Goal: Task Accomplishment & Management: Complete application form

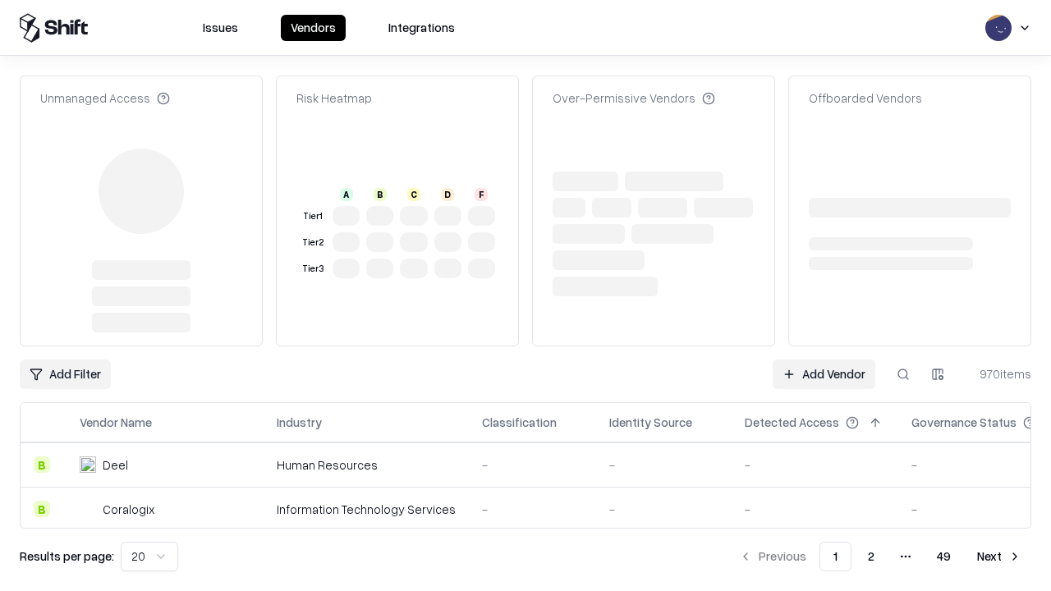
click at [823, 360] on link "Add Vendor" at bounding box center [823, 375] width 103 height 30
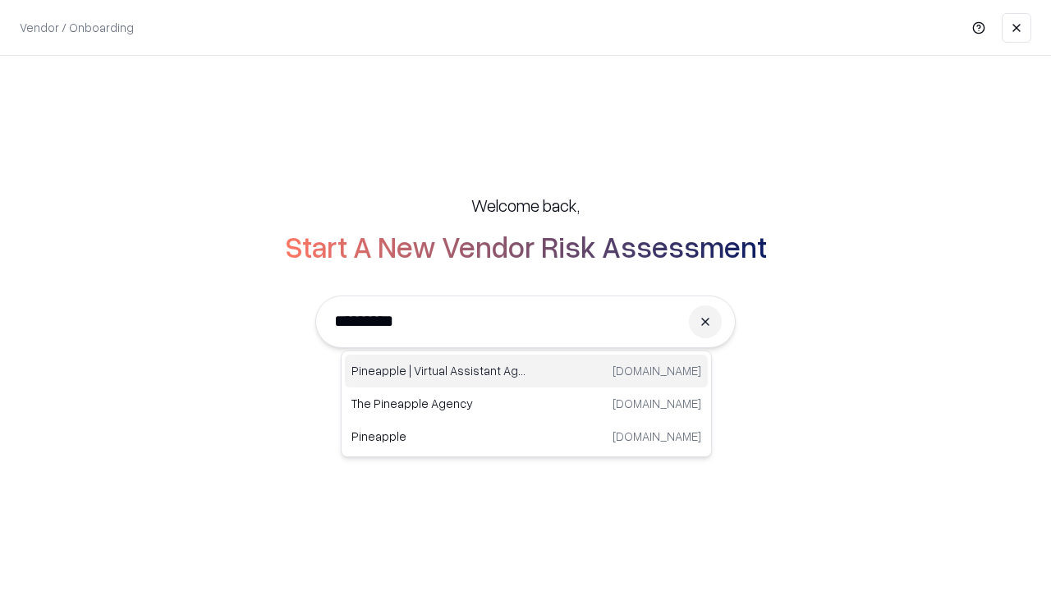
click at [526, 371] on div "Pineapple | Virtual Assistant Agency [DOMAIN_NAME]" at bounding box center [526, 371] width 363 height 33
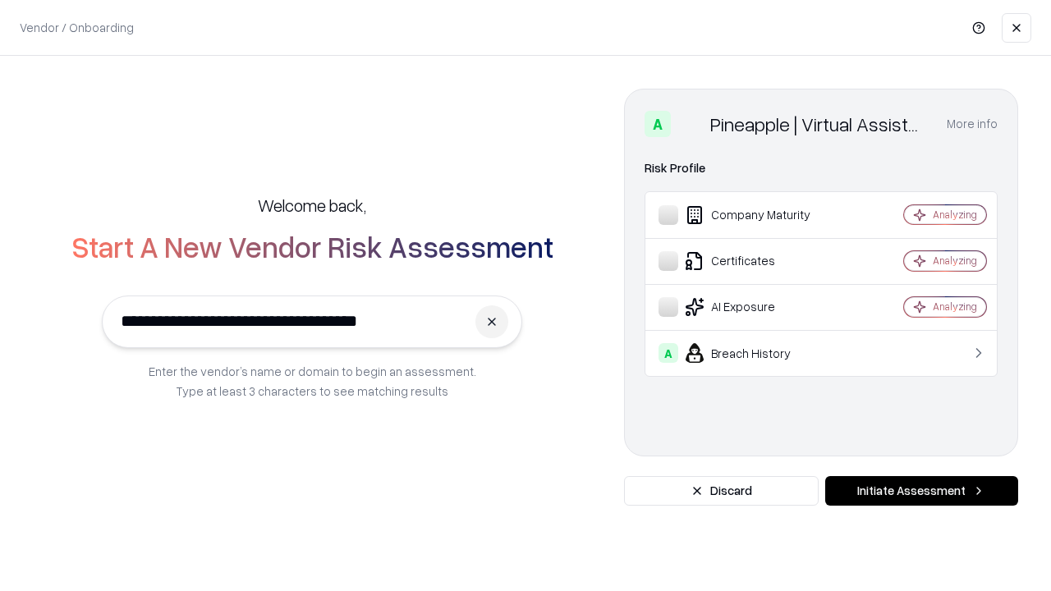
type input "**********"
click at [921, 491] on button "Initiate Assessment" at bounding box center [921, 491] width 193 height 30
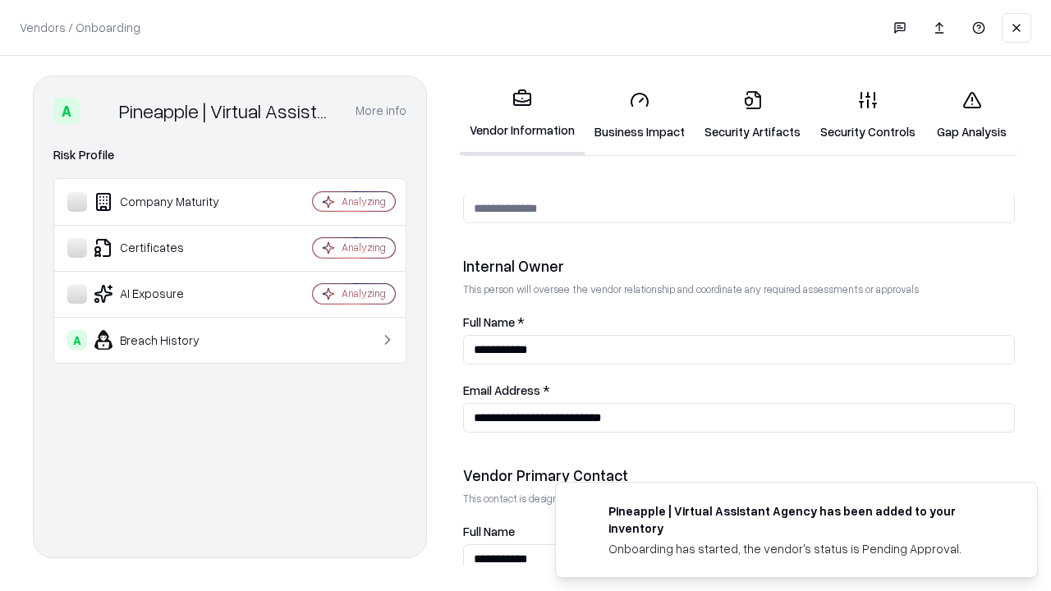
scroll to position [850, 0]
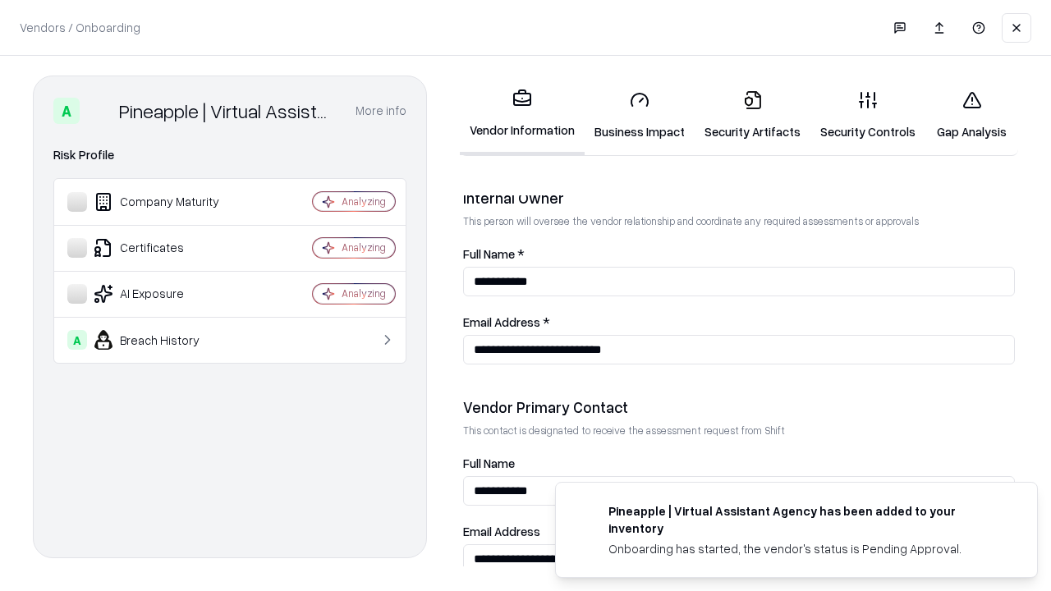
click at [639, 115] on link "Business Impact" at bounding box center [639, 115] width 110 height 76
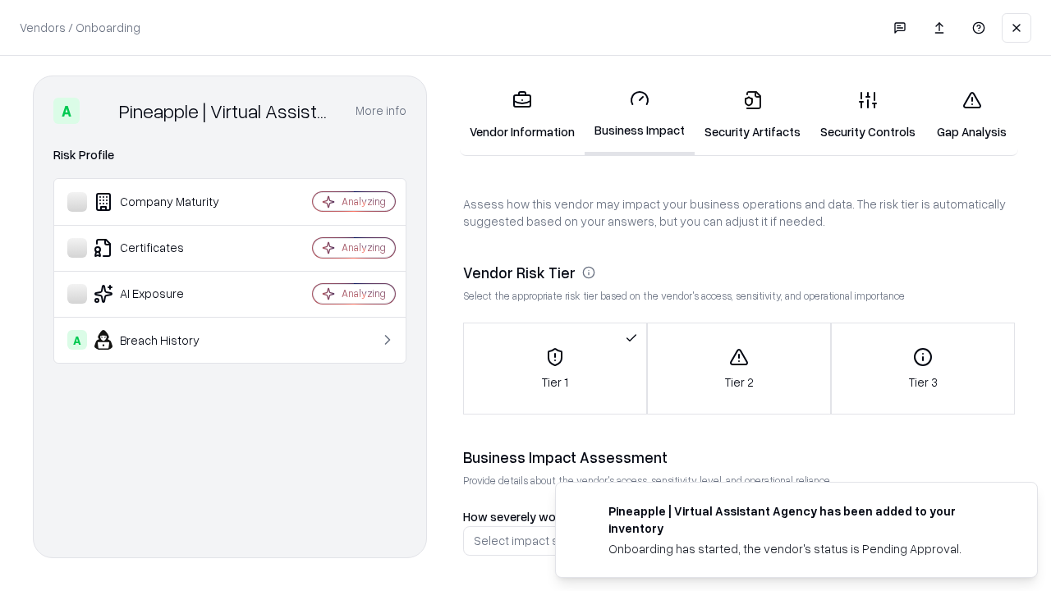
click at [752, 115] on link "Security Artifacts" at bounding box center [752, 115] width 116 height 76
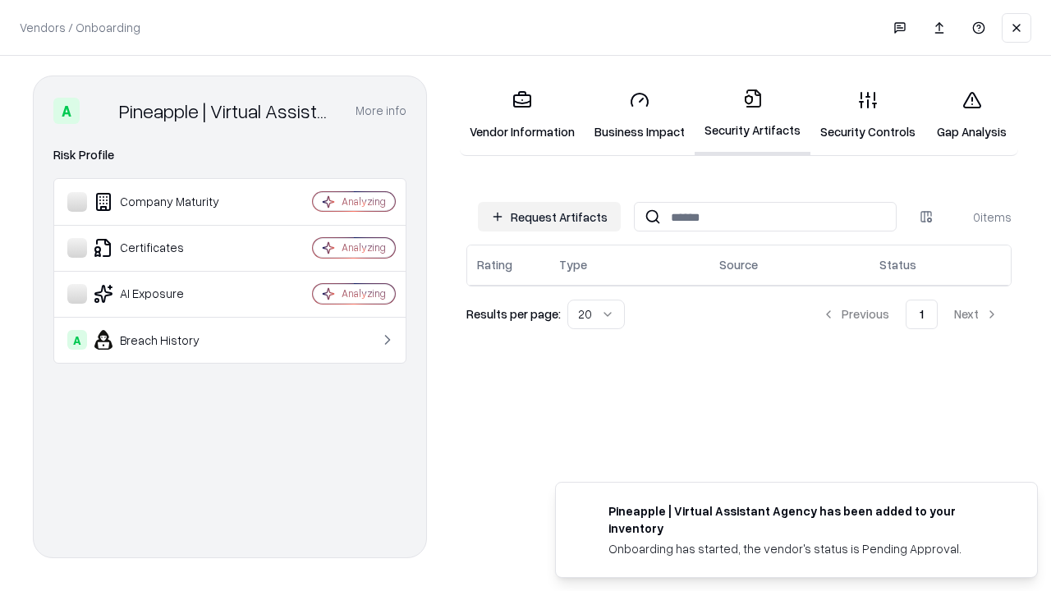
click at [549, 217] on button "Request Artifacts" at bounding box center [549, 217] width 143 height 30
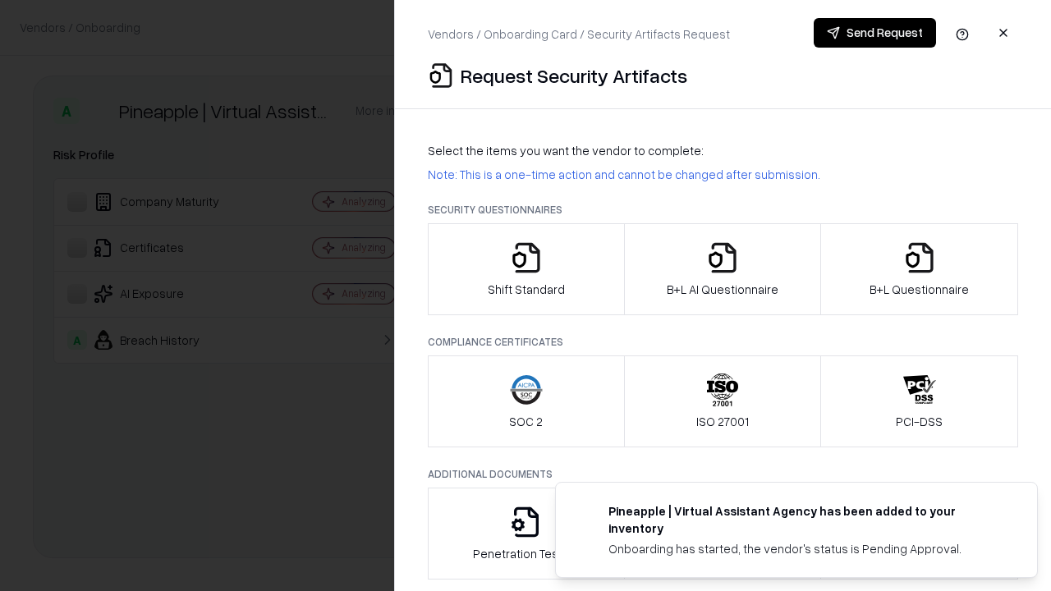
click at [525, 269] on icon "button" at bounding box center [526, 257] width 33 height 33
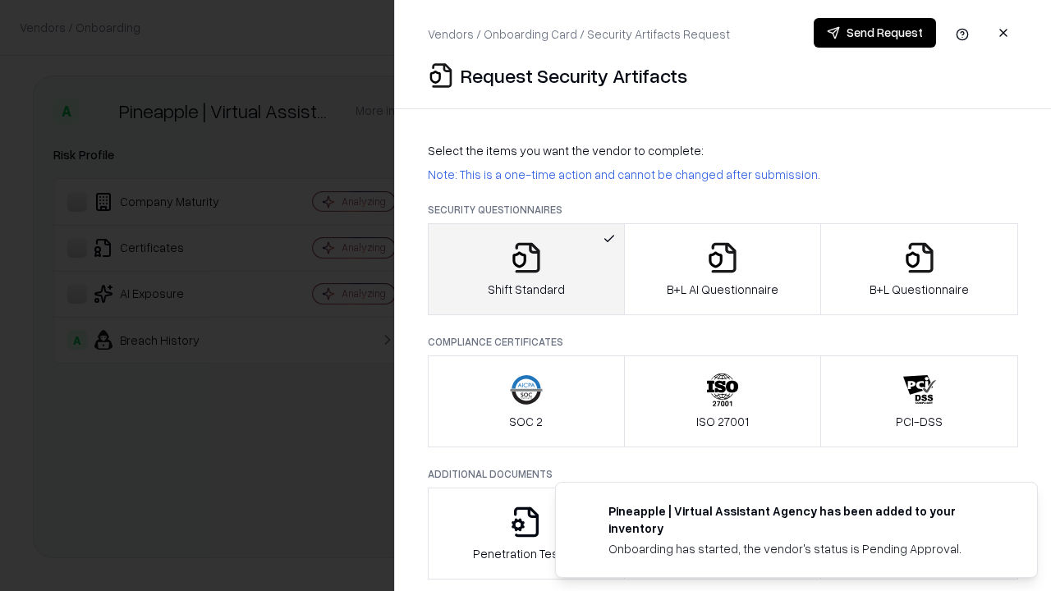
click at [874, 33] on button "Send Request" at bounding box center [874, 33] width 122 height 30
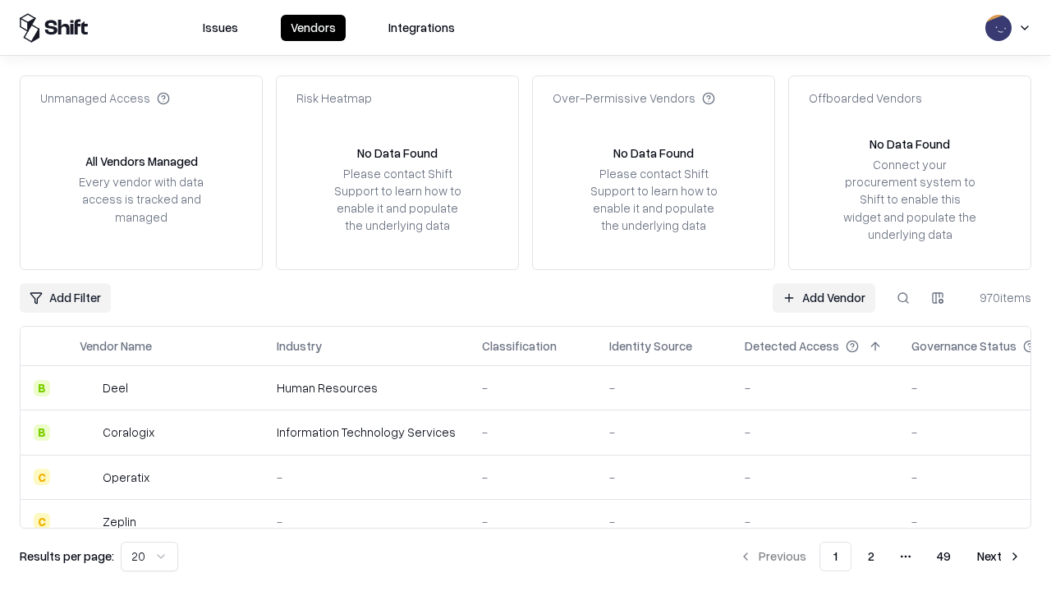
click at [903, 297] on button at bounding box center [903, 298] width 30 height 30
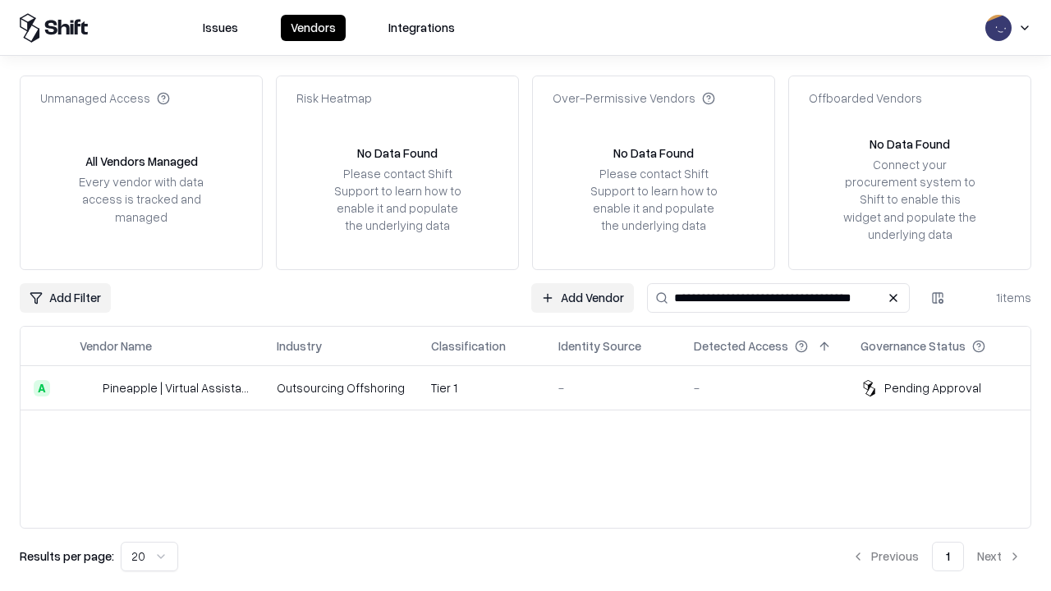
type input "**********"
click at [535, 387] on td "Tier 1" at bounding box center [481, 388] width 127 height 44
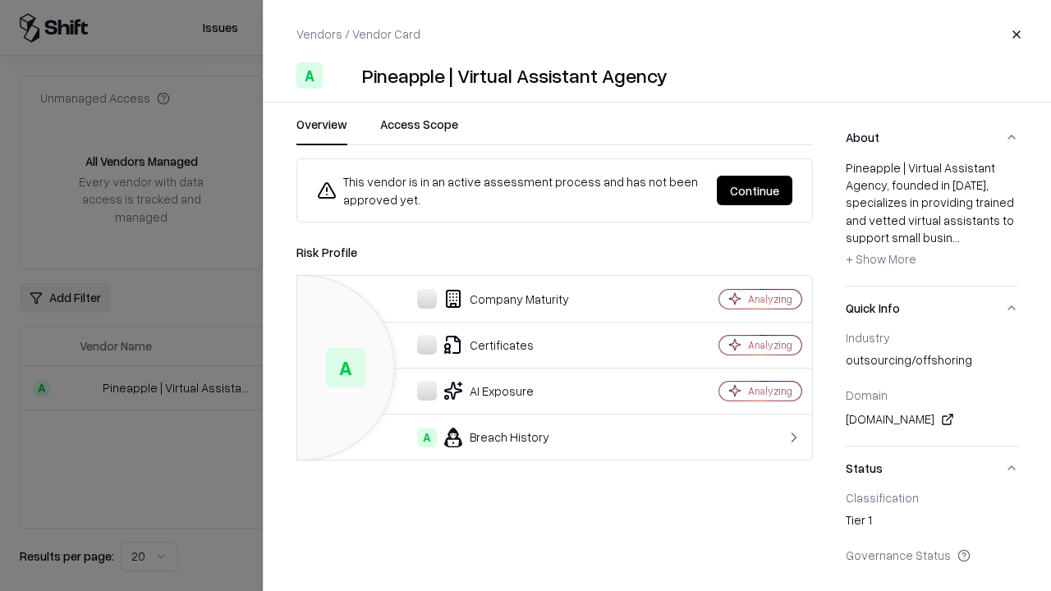
click at [754, 190] on button "Continue" at bounding box center [755, 191] width 76 height 30
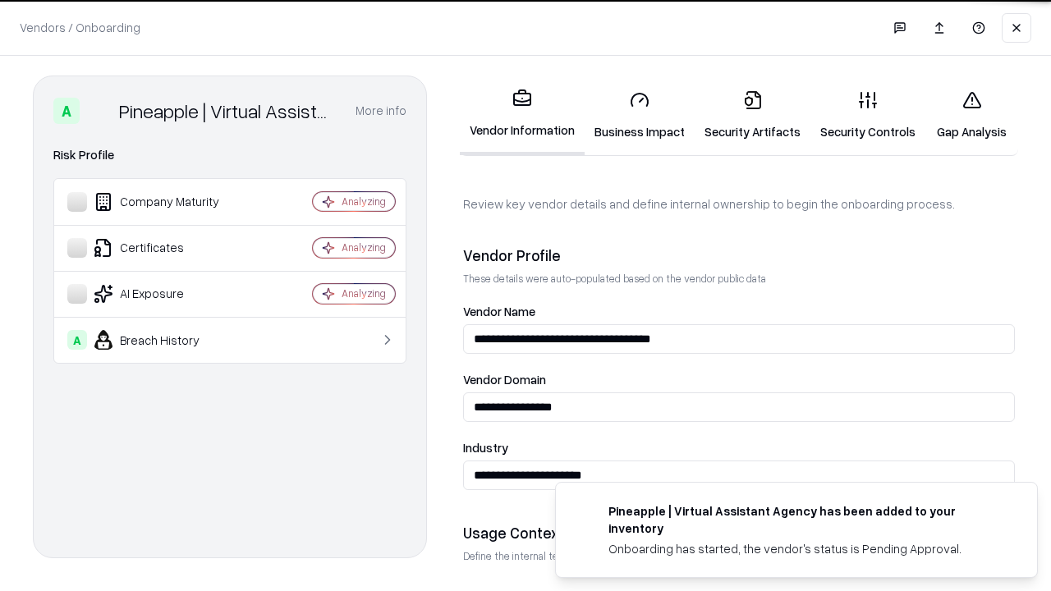
click at [752, 115] on link "Security Artifacts" at bounding box center [752, 115] width 116 height 76
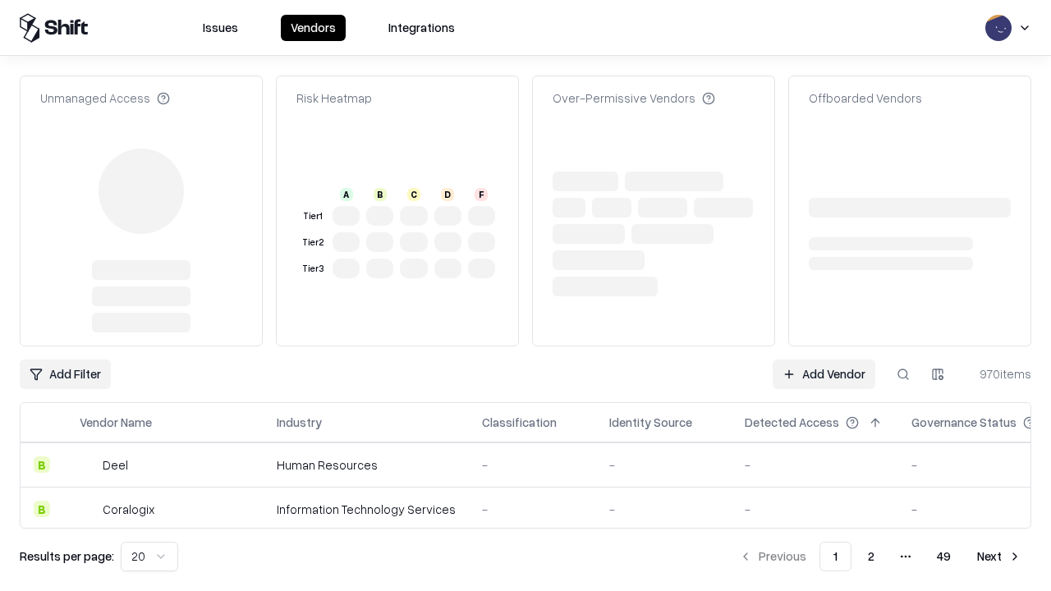
click at [823, 360] on link "Add Vendor" at bounding box center [823, 375] width 103 height 30
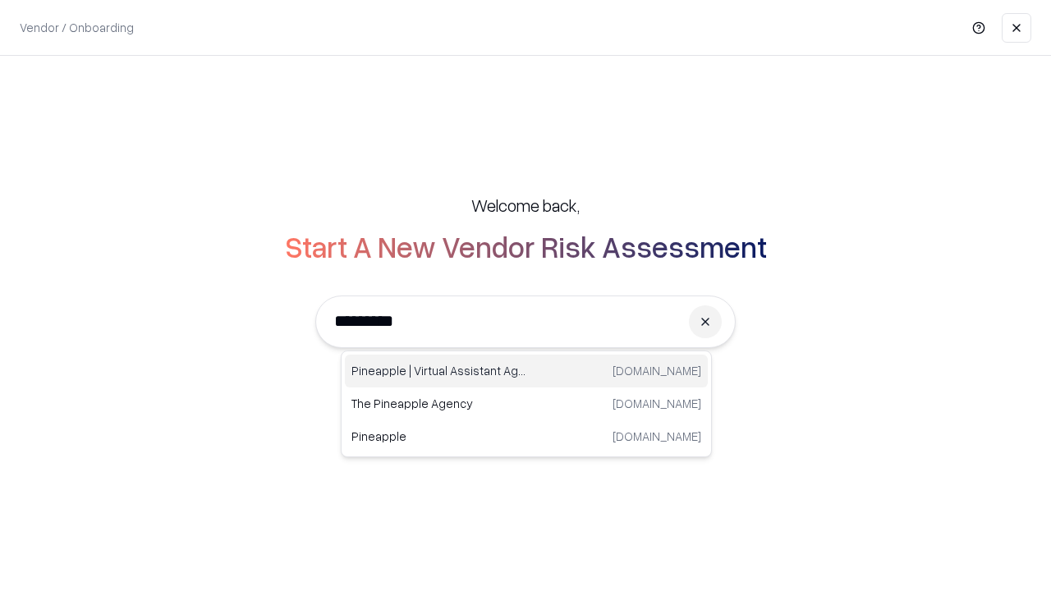
click at [526, 371] on div "Pineapple | Virtual Assistant Agency [DOMAIN_NAME]" at bounding box center [526, 371] width 363 height 33
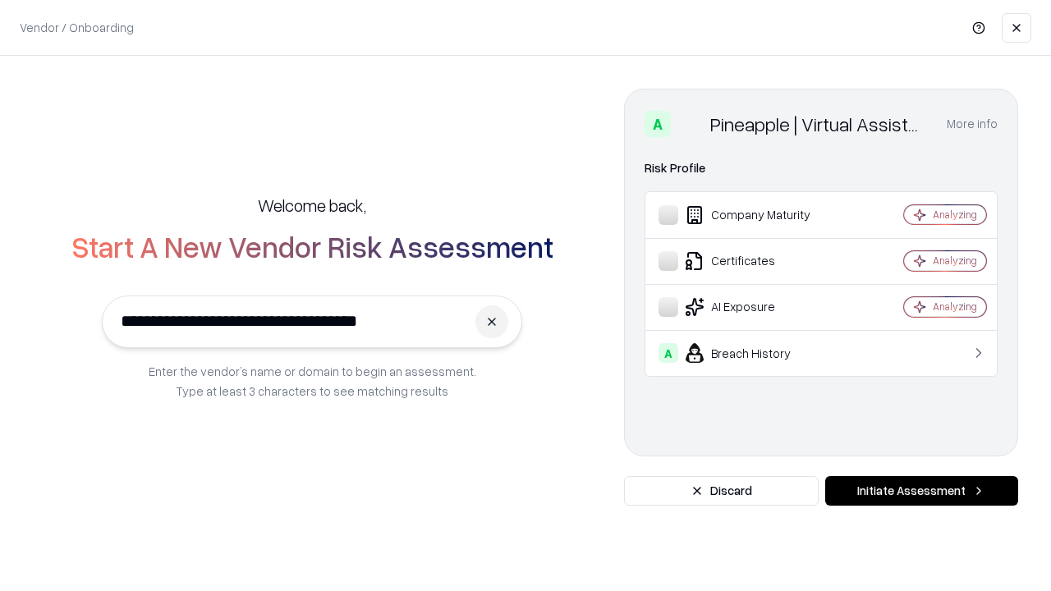
type input "**********"
click at [921, 491] on button "Initiate Assessment" at bounding box center [921, 491] width 193 height 30
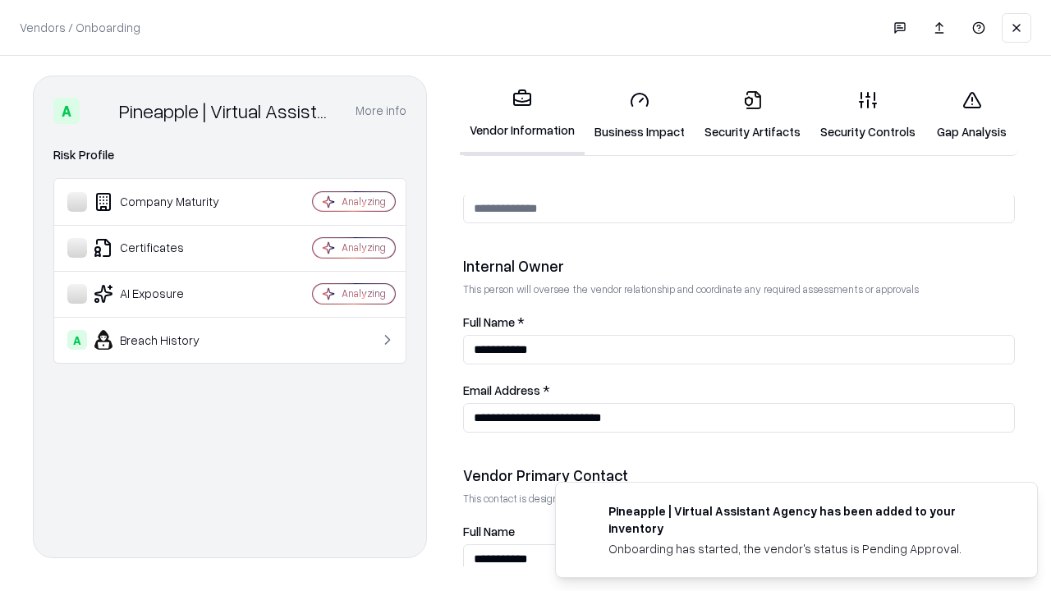
scroll to position [850, 0]
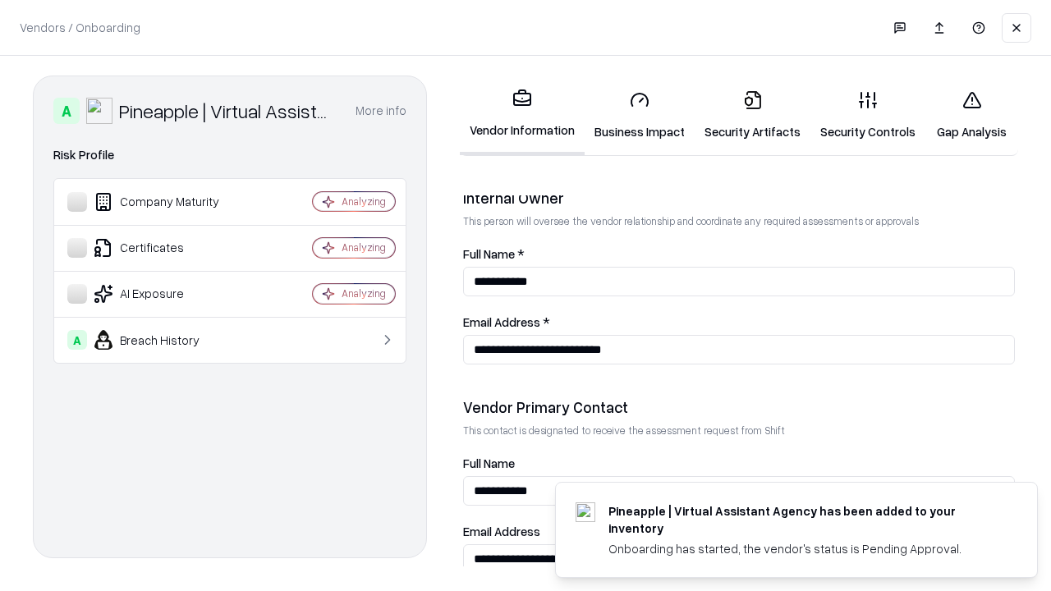
click at [971, 115] on link "Gap Analysis" at bounding box center [971, 115] width 93 height 76
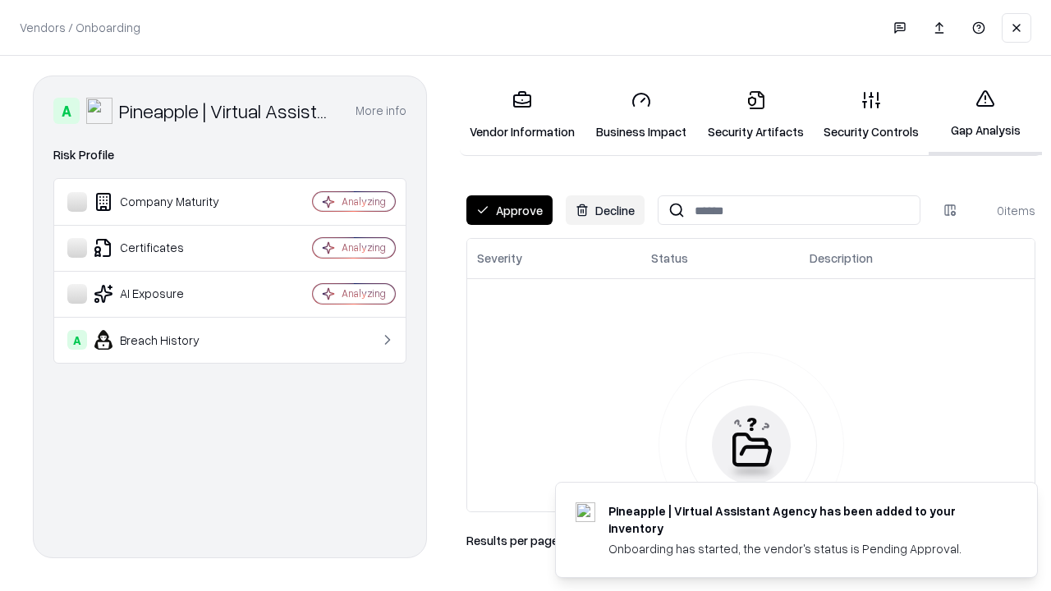
click at [509, 210] on button "Approve" at bounding box center [509, 210] width 86 height 30
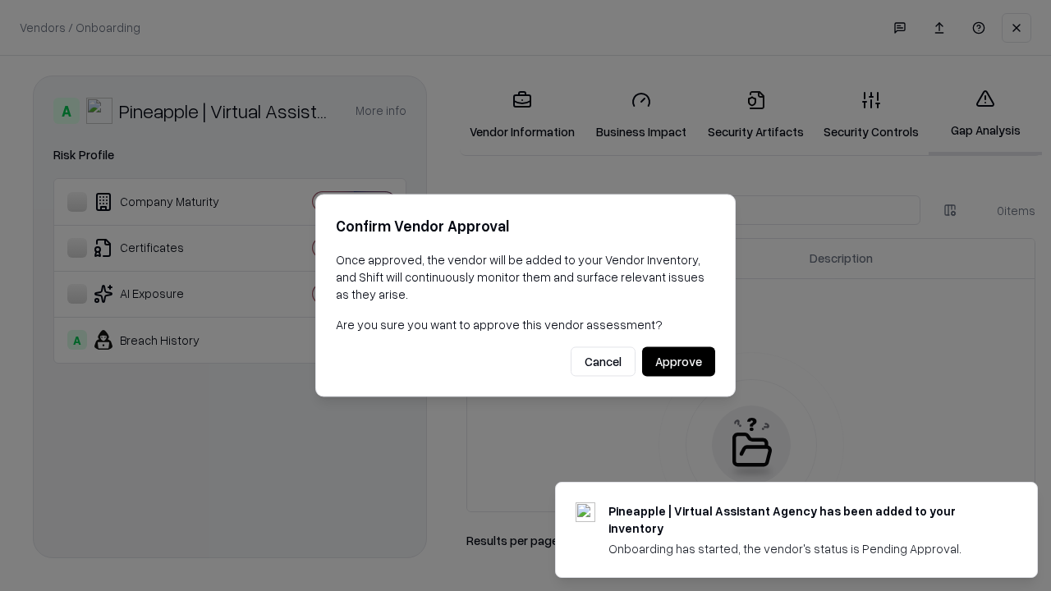
click at [678, 361] on button "Approve" at bounding box center [678, 362] width 73 height 30
